Goal: Task Accomplishment & Management: Use online tool/utility

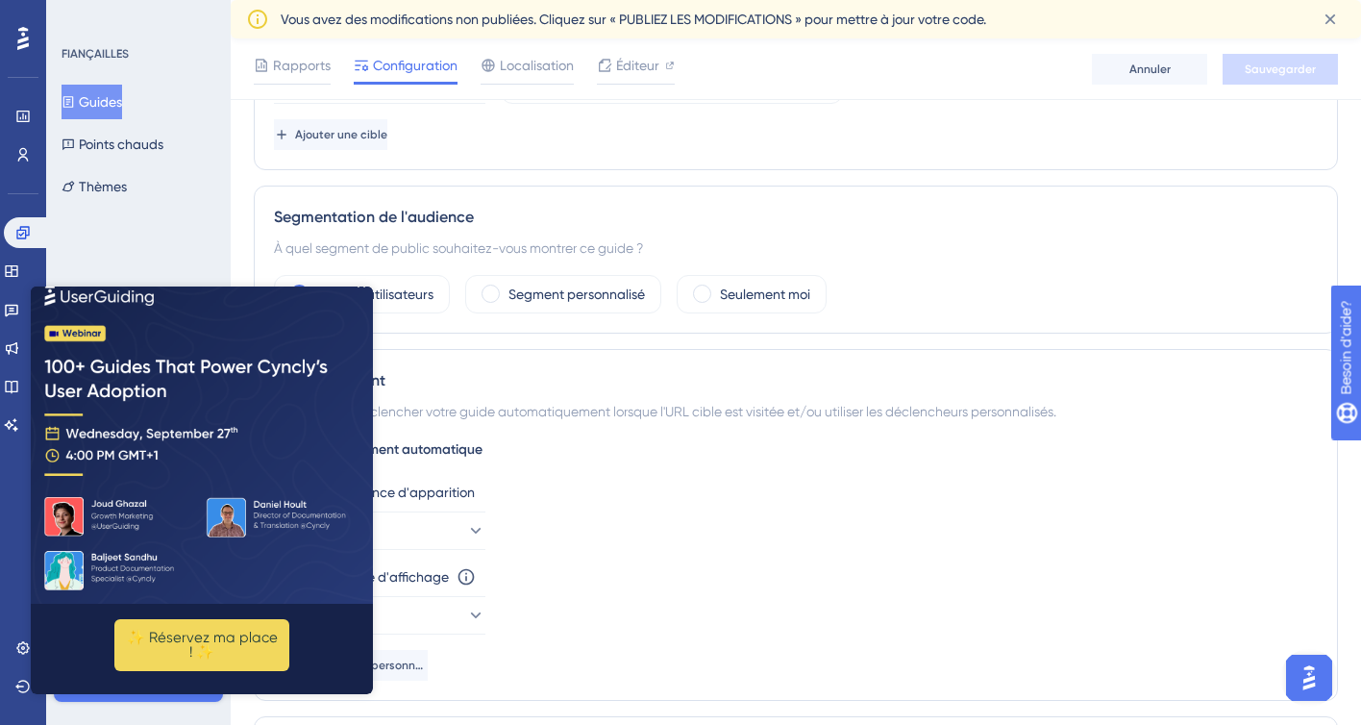
scroll to position [599, 0]
click at [359, 280] on icon "Fermer l'aperçu" at bounding box center [362, 283] width 8 height 8
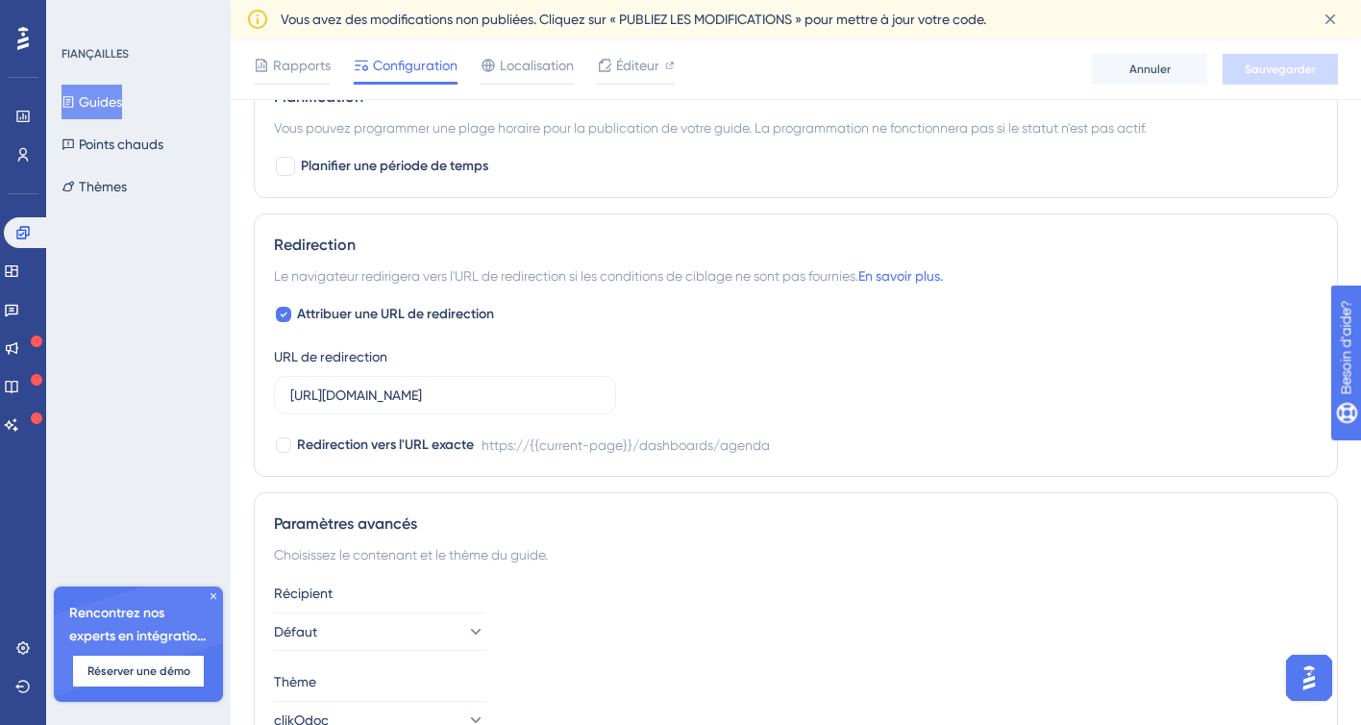
scroll to position [1361, 0]
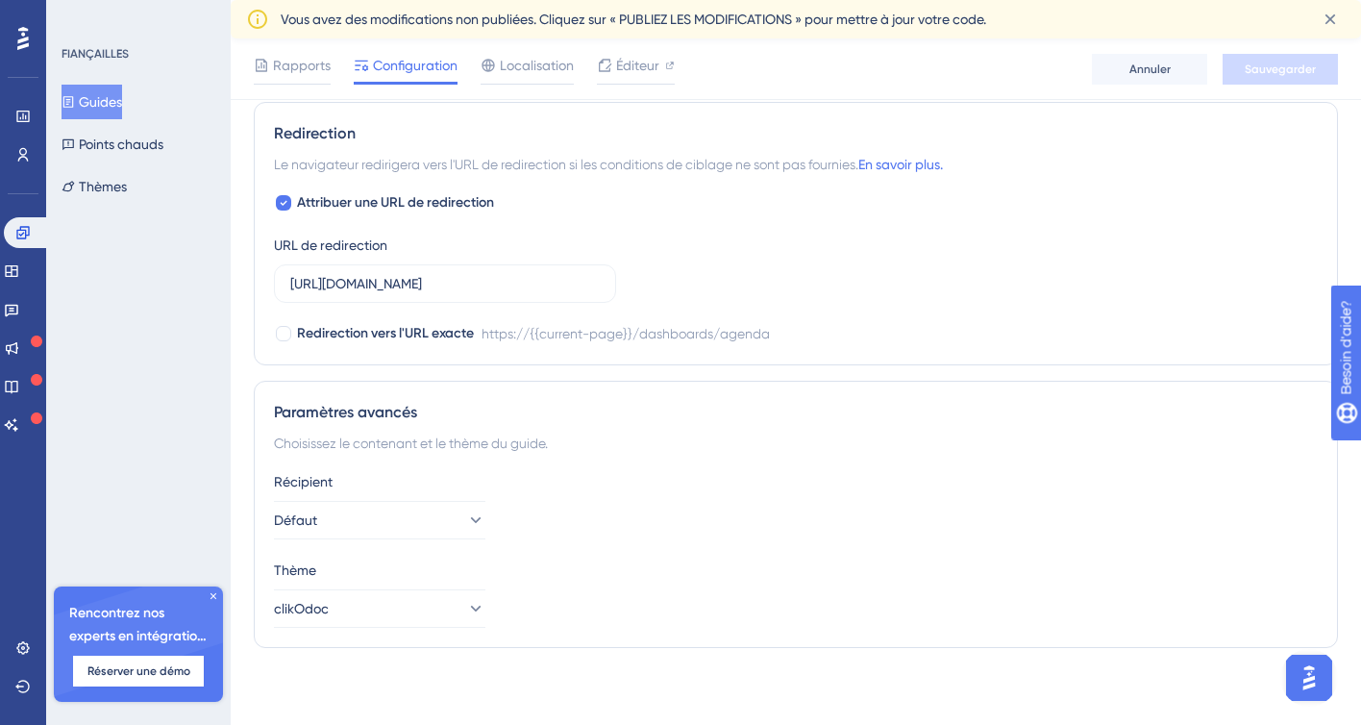
click at [912, 23] on font "Vous avez des modifications non publiées. Cliquez sur « PUBLIEZ LES MODIFICATIO…" at bounding box center [634, 19] width 706 height 15
click at [1058, 17] on div "Vous avez des modifications non publiées. Cliquez sur « PUBLIEZ LES MODIFICATIO…" at bounding box center [792, 19] width 1023 height 23
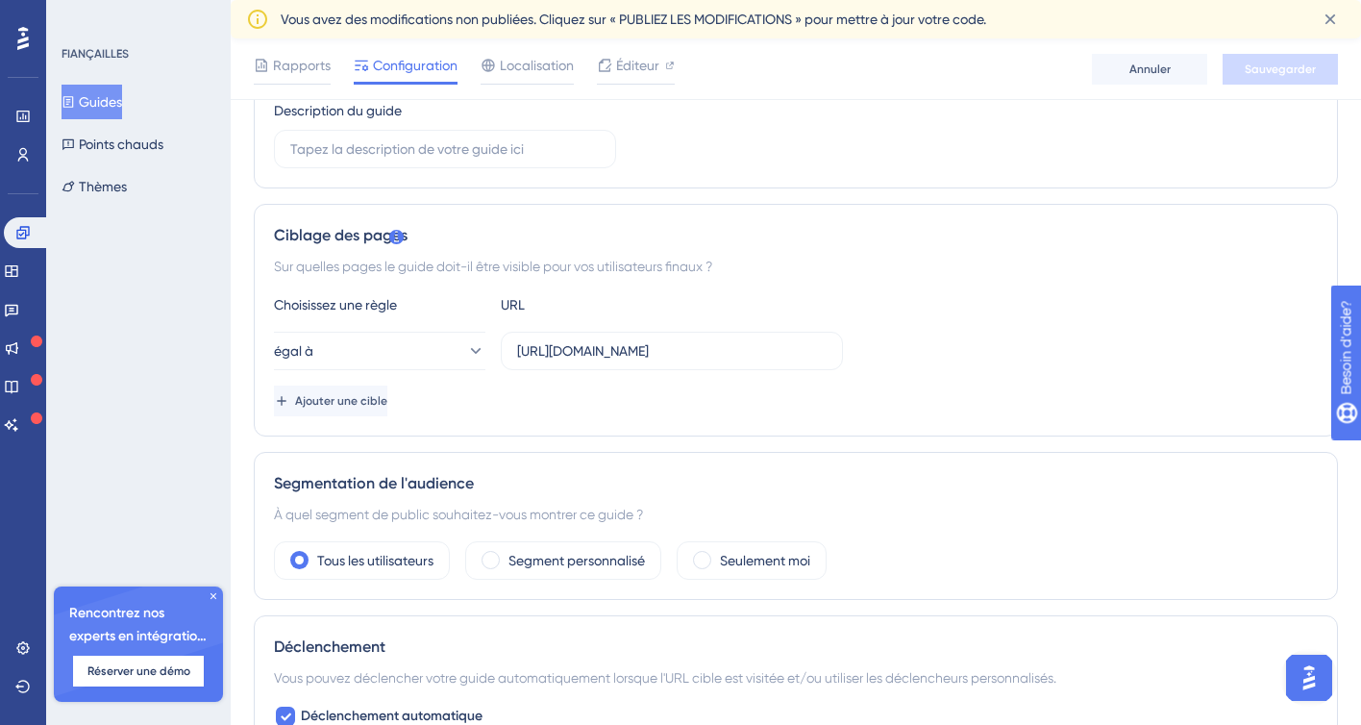
scroll to position [0, 0]
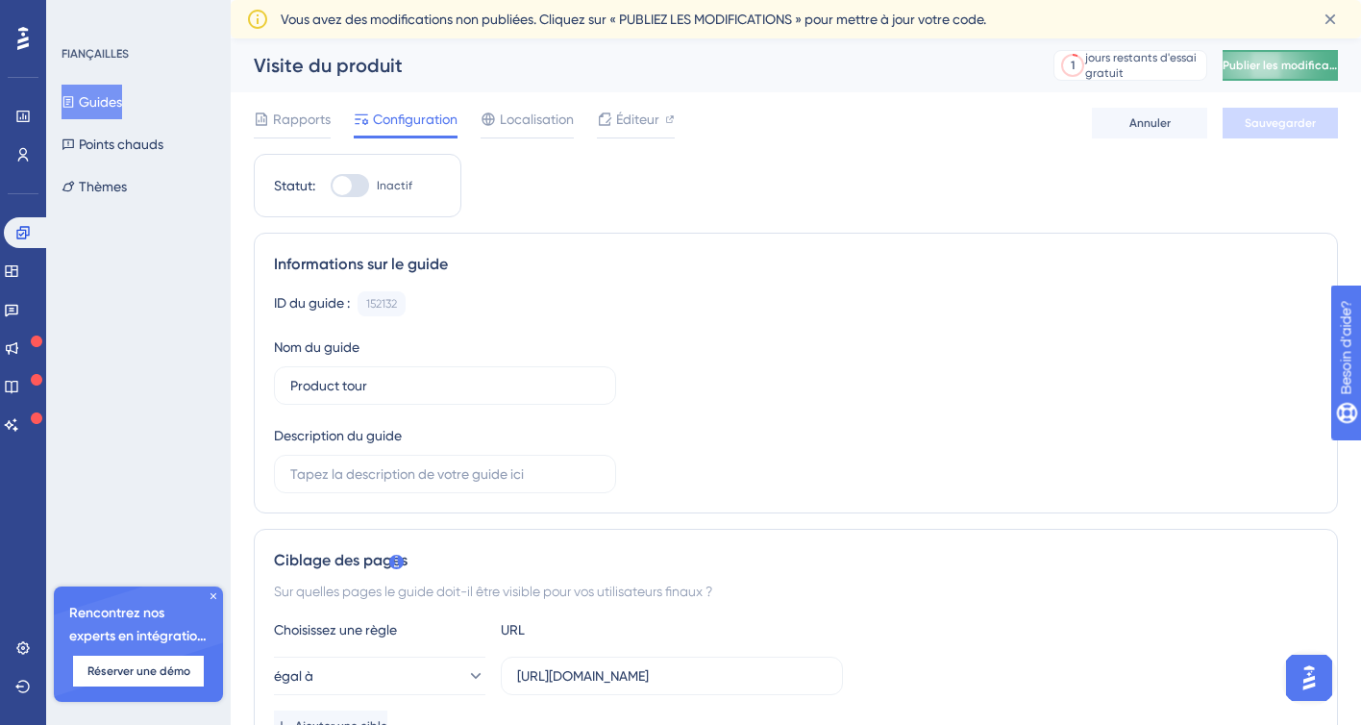
click at [1283, 60] on font "Publier les modifications" at bounding box center [1290, 65] width 134 height 13
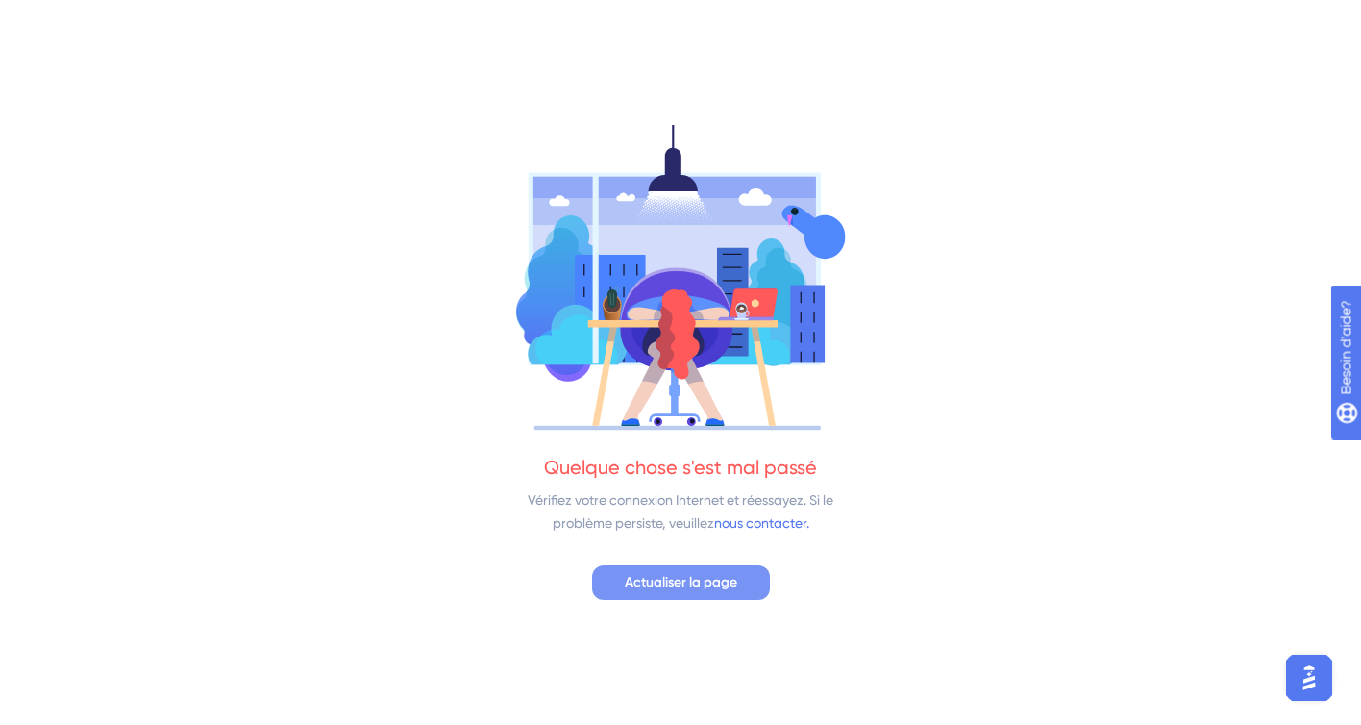
click at [707, 582] on font "Actualiser la page" at bounding box center [681, 582] width 112 height 16
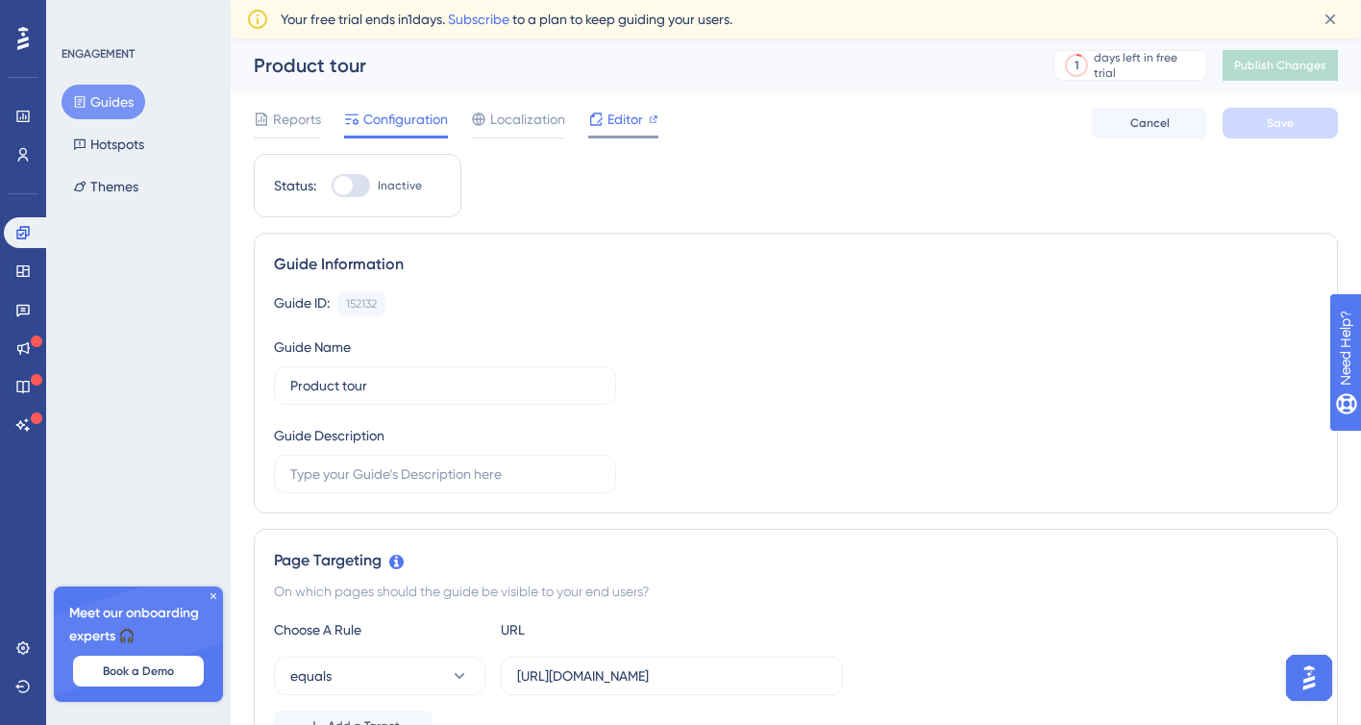
click at [613, 122] on span "Editor" at bounding box center [625, 119] width 36 height 23
